Goal: Task Accomplishment & Management: Use online tool/utility

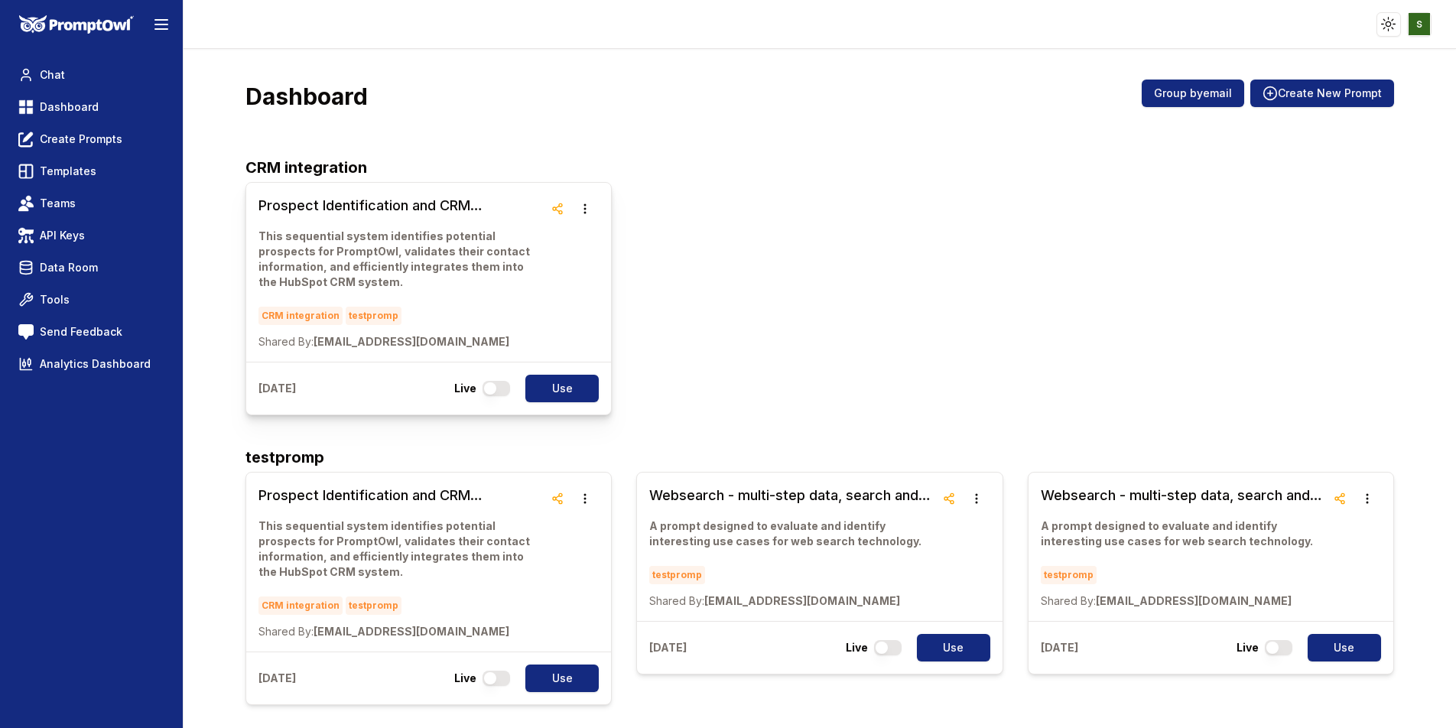
click at [378, 227] on link "Prospect Identification and CRM Integration Workflow This sequential system ide…" at bounding box center [400, 272] width 285 height 154
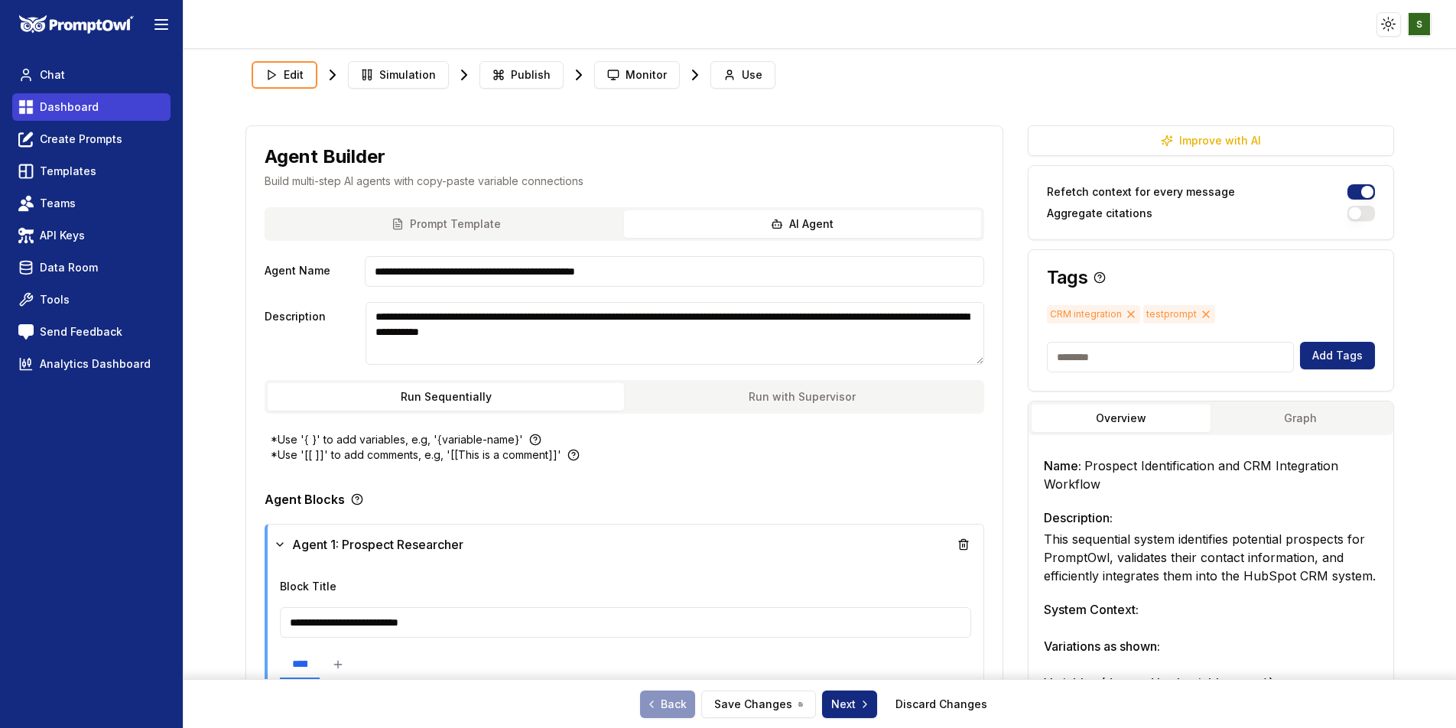
click at [82, 110] on span "Dashboard" at bounding box center [69, 106] width 59 height 15
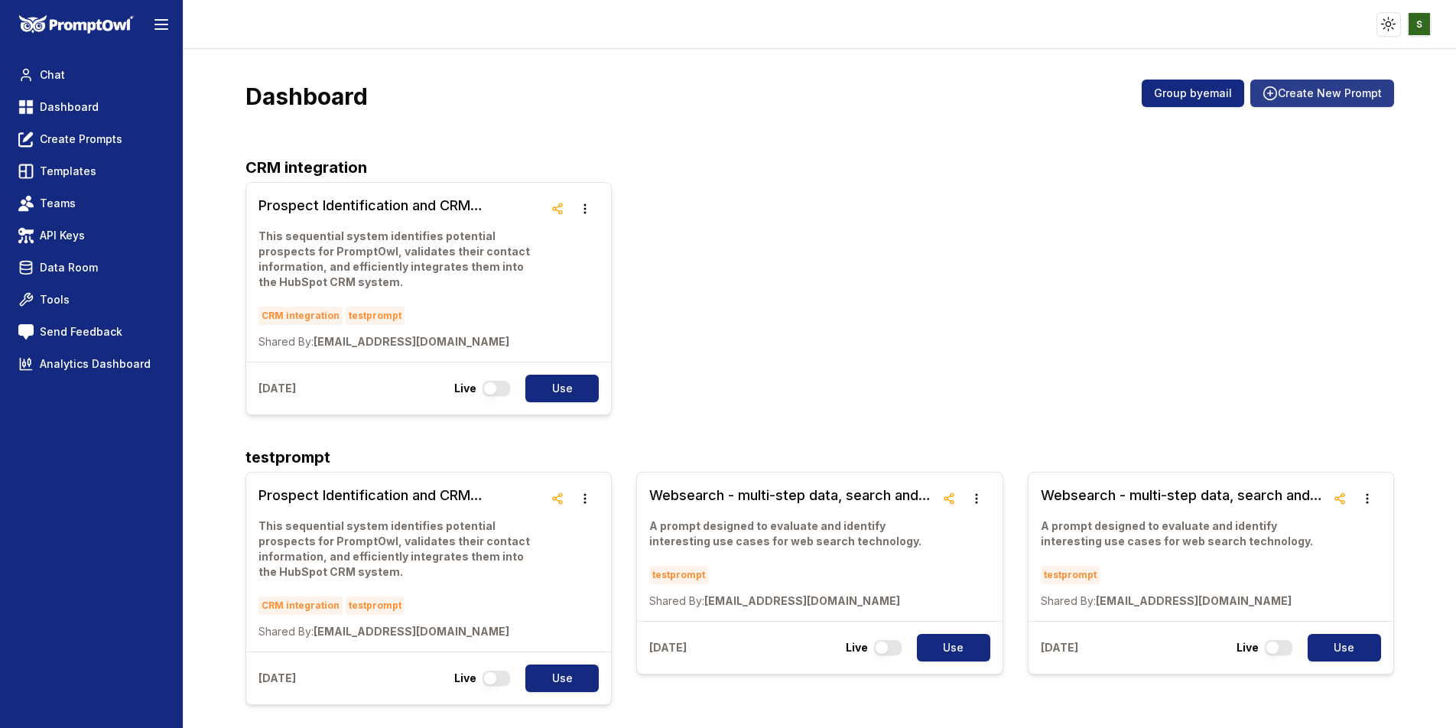
click at [1285, 93] on button "Create New Prompt" at bounding box center [1322, 94] width 144 height 28
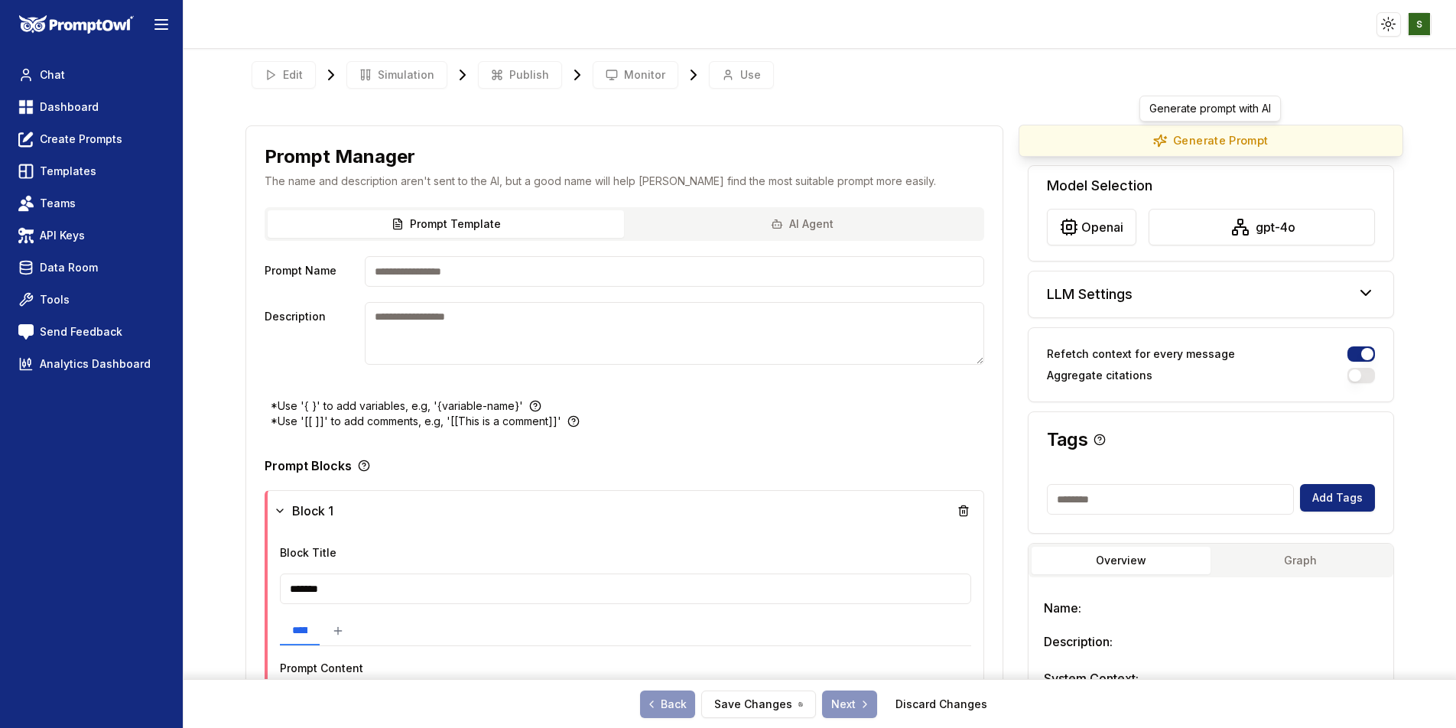
click at [1222, 151] on button "Generate Prompt" at bounding box center [1210, 141] width 385 height 32
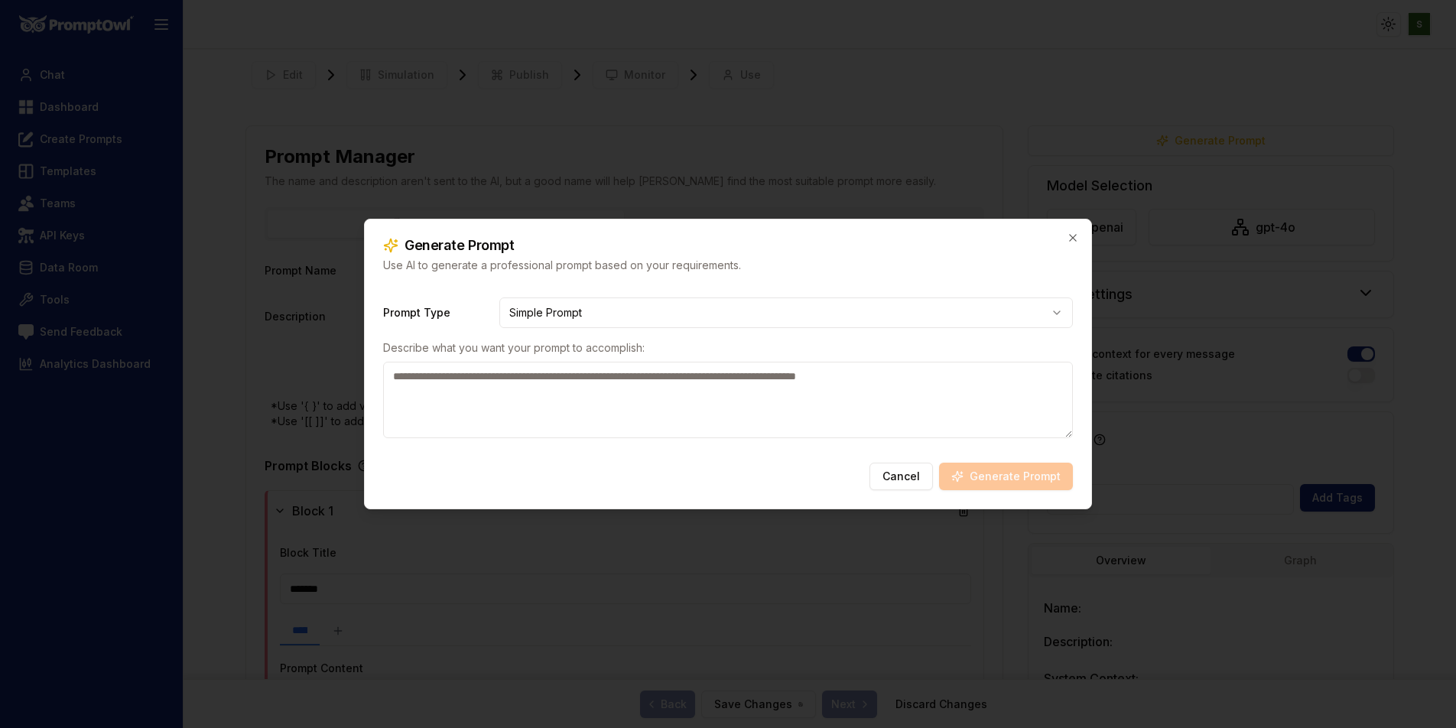
click at [679, 317] on body "**********" at bounding box center [728, 364] width 1456 height 728
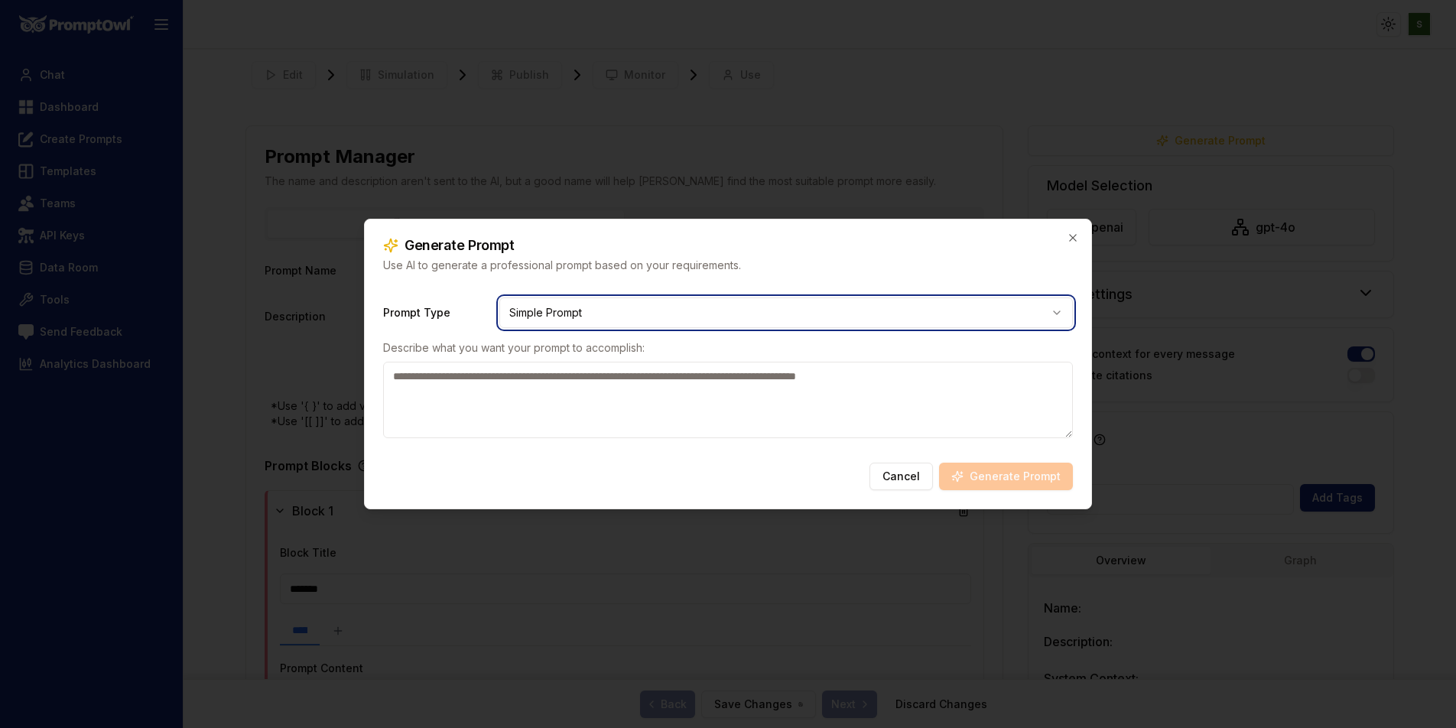
click at [1070, 240] on body "**********" at bounding box center [728, 364] width 1456 height 728
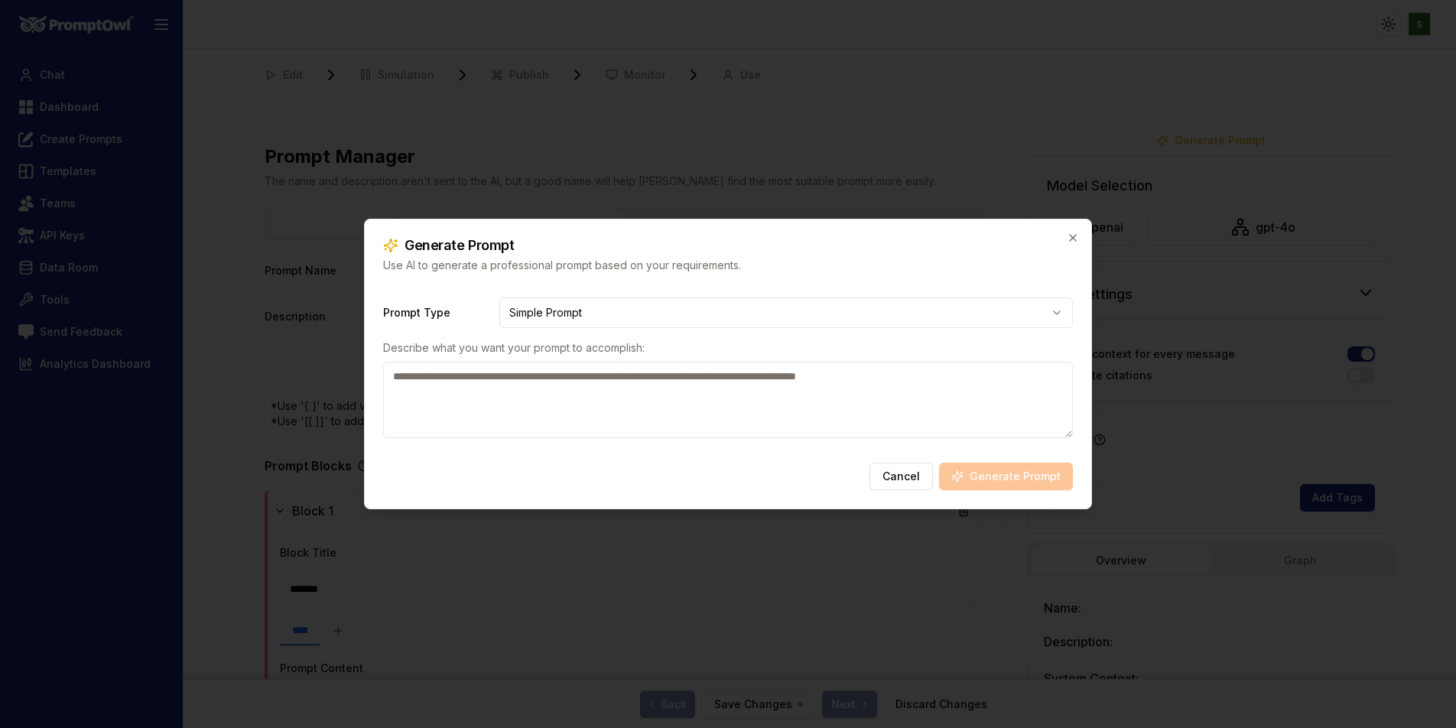
click at [907, 495] on div "Generate Prompt Use AI to generate a professional prompt based on your requirem…" at bounding box center [728, 364] width 728 height 291
click at [907, 483] on button "Cancel" at bounding box center [900, 477] width 63 height 28
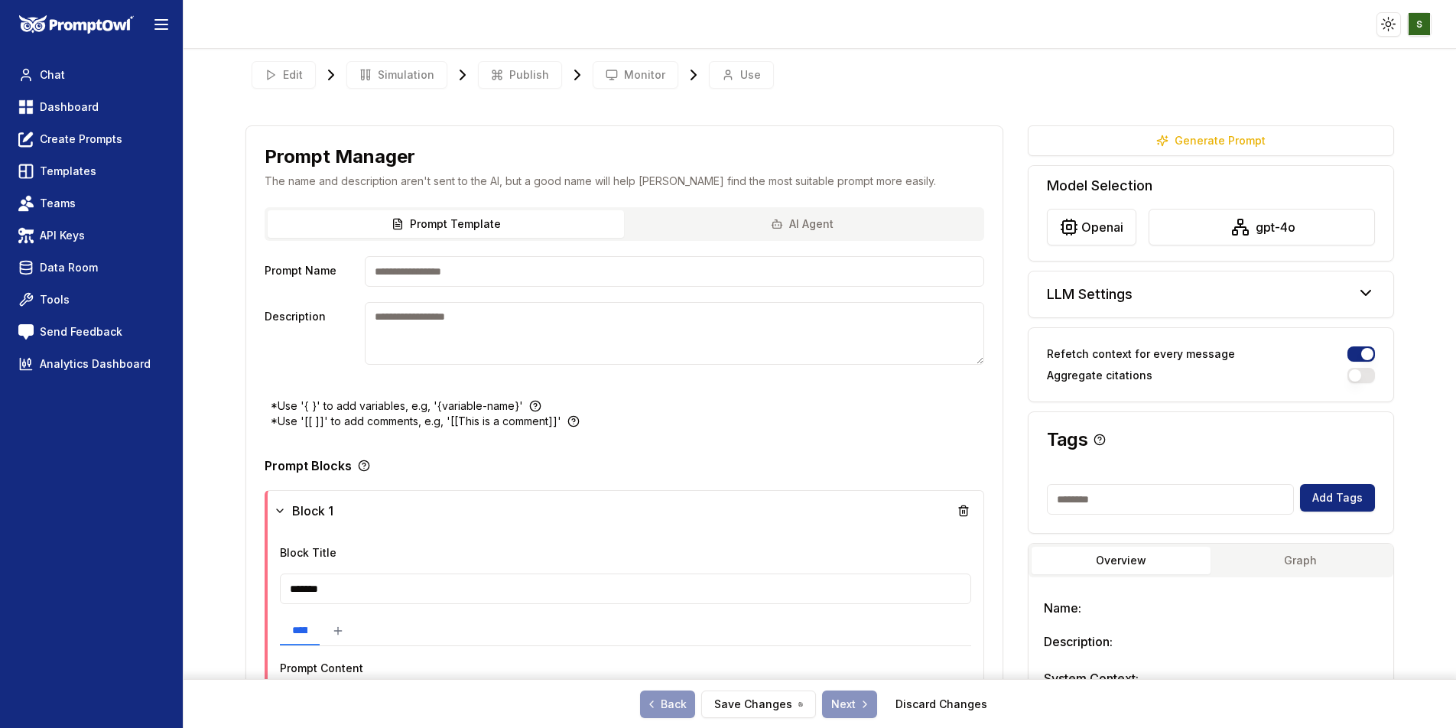
click at [741, 78] on div "Edit Simulation Publish Monitor Use" at bounding box center [819, 75] width 1148 height 40
drag, startPoint x: 719, startPoint y: 68, endPoint x: 684, endPoint y: 69, distance: 35.2
click at [718, 68] on div "Edit Simulation Publish Monitor Use" at bounding box center [819, 75] width 1148 height 40
click at [89, 105] on span "Dashboard" at bounding box center [69, 106] width 59 height 15
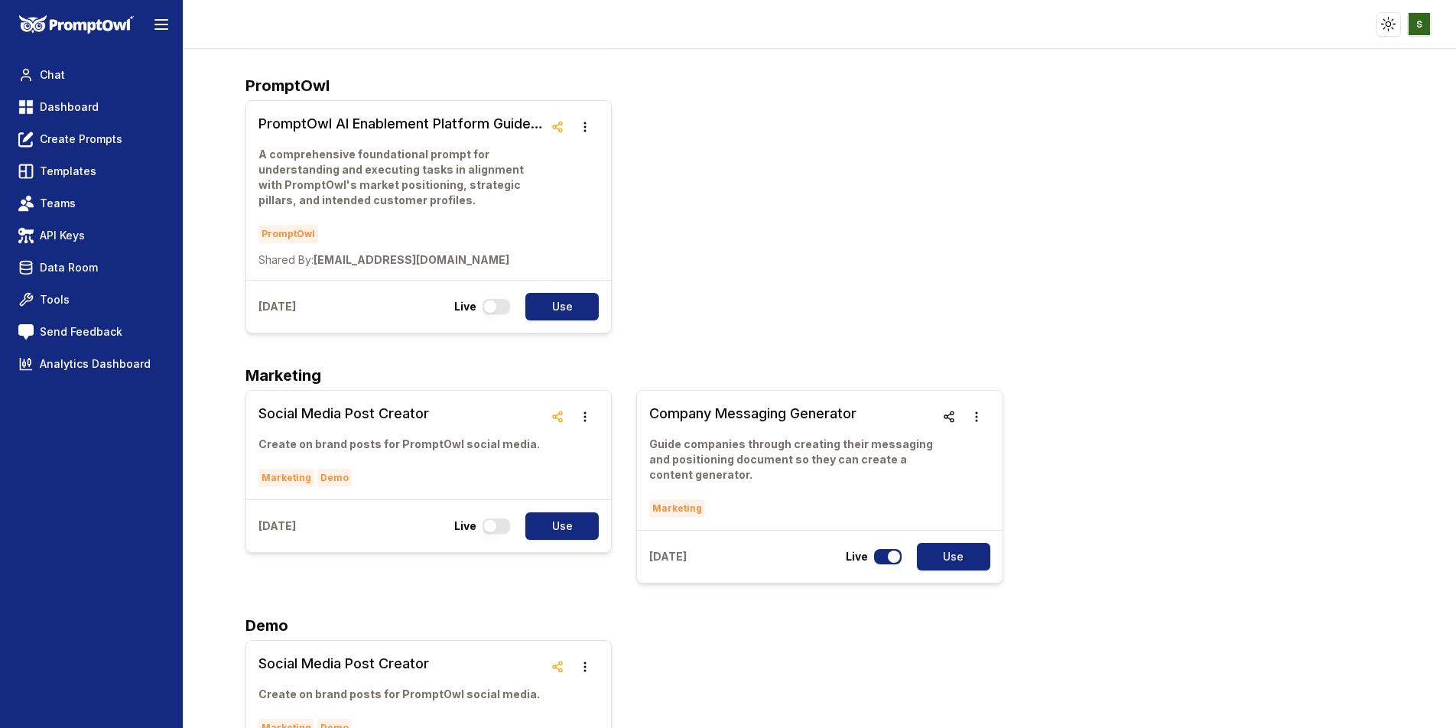
scroll to position [3767, 0]
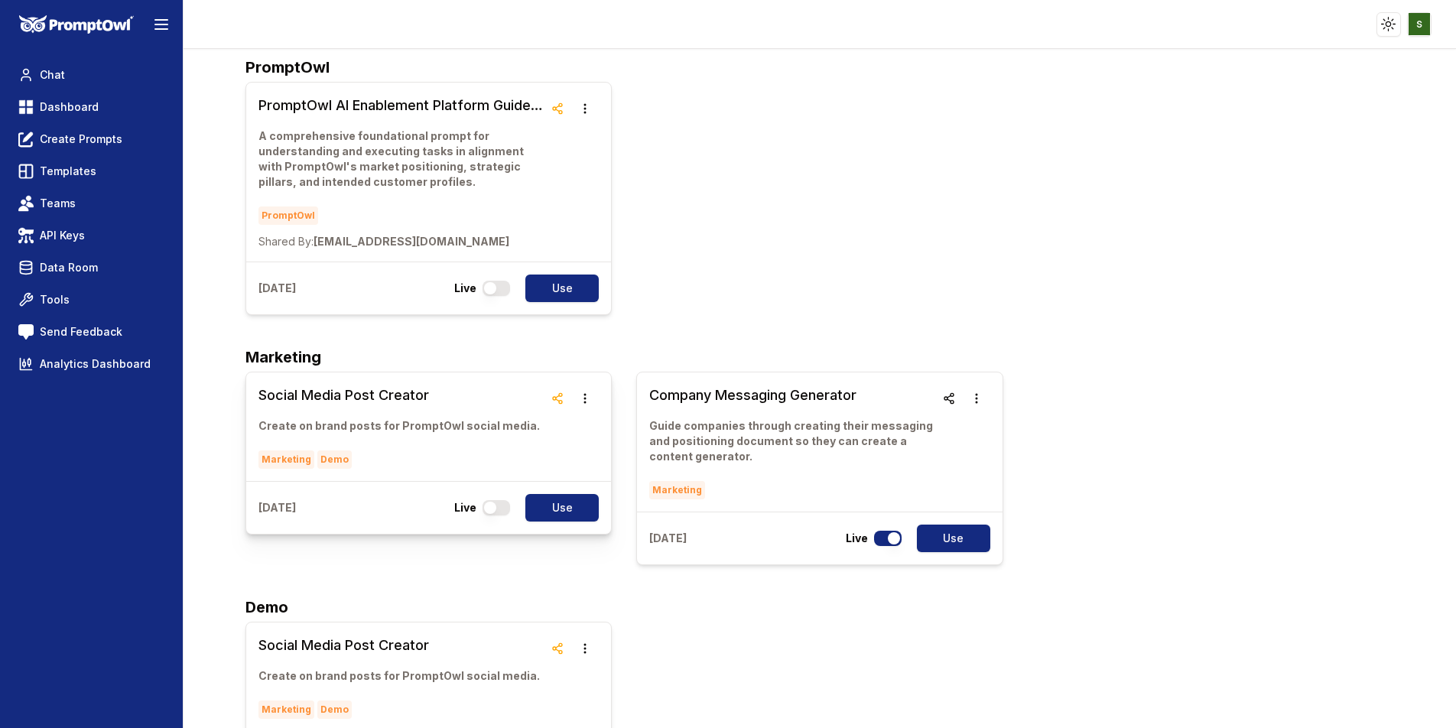
click at [398, 385] on link "Social Media Post Creator Create on brand posts for PromptOwl social media. Mar…" at bounding box center [398, 427] width 281 height 84
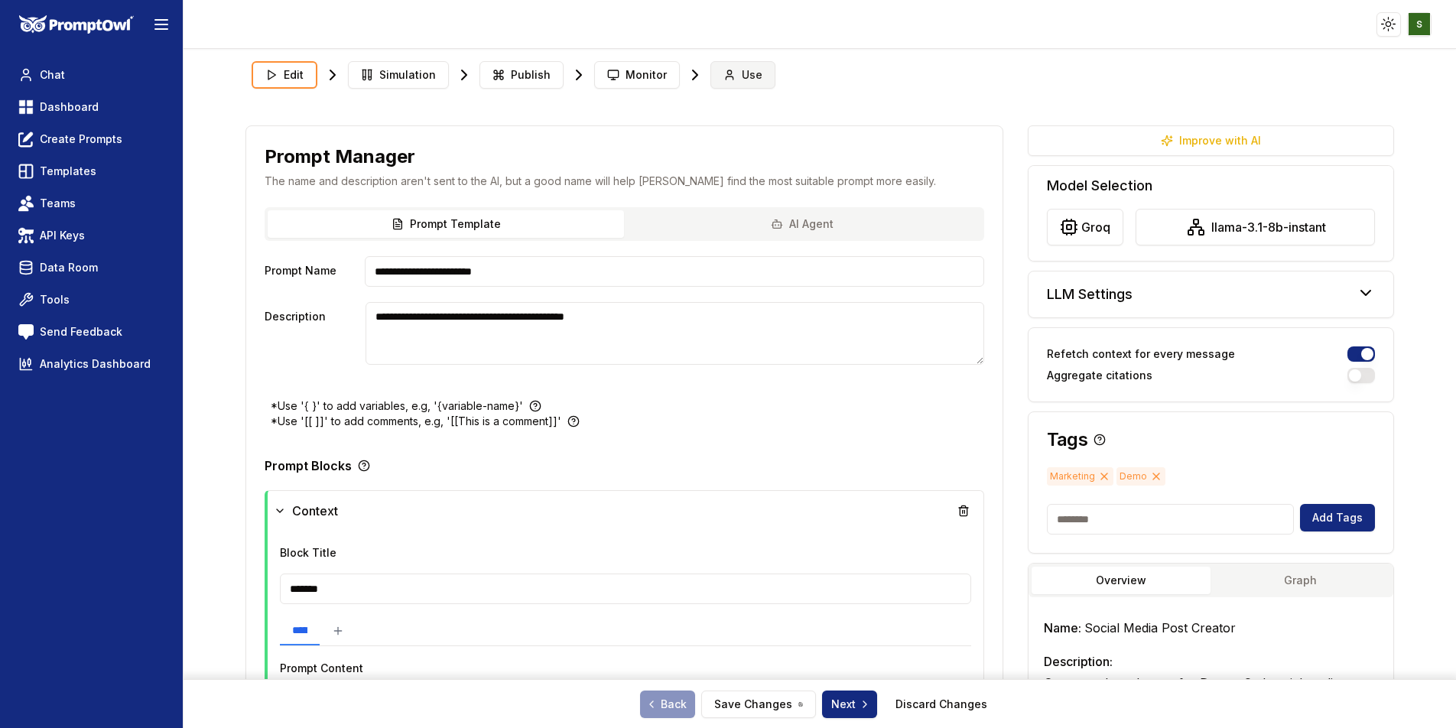
click at [726, 70] on icon at bounding box center [729, 75] width 12 height 12
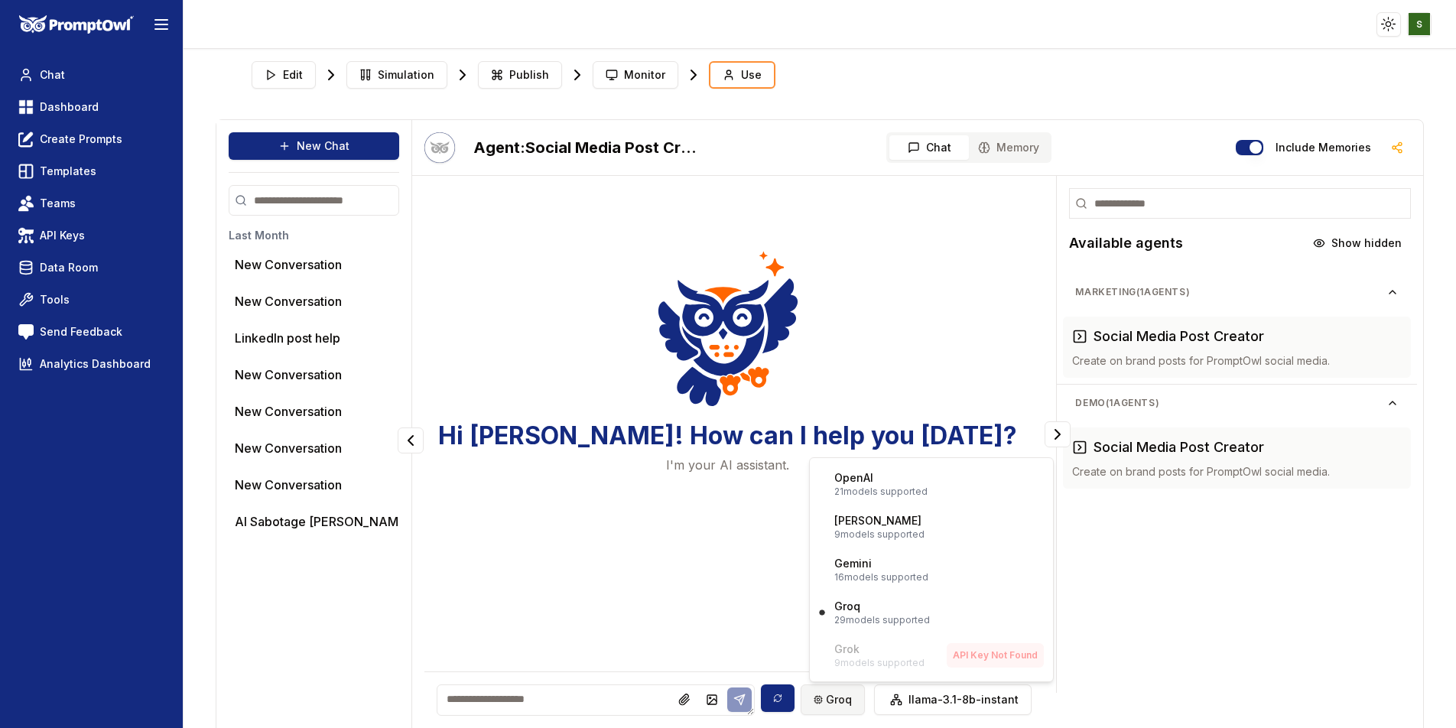
click at [833, 697] on html "Toggle theme Toggle user menu Chat Dashboard Create Prompts Templates Teams API…" at bounding box center [728, 364] width 1456 height 728
